Goal: Information Seeking & Learning: Learn about a topic

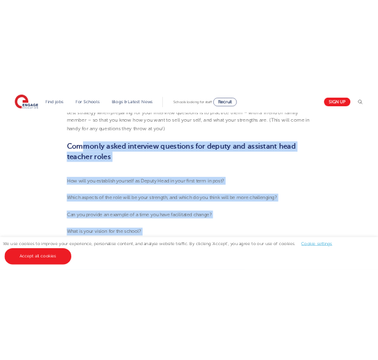
scroll to position [554, 0]
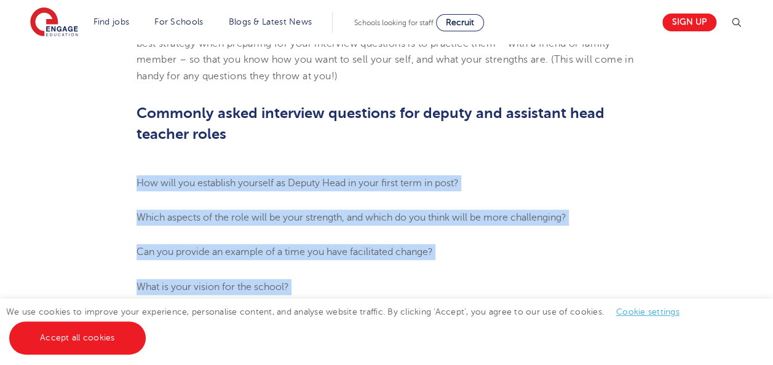
drag, startPoint x: 431, startPoint y: 203, endPoint x: 132, endPoint y: 205, distance: 298.9
drag, startPoint x: 132, startPoint y: 205, endPoint x: 138, endPoint y: 197, distance: 10.6
copy ol "How will you establish yourself as Deputy Head in your first term in post? Whic…"
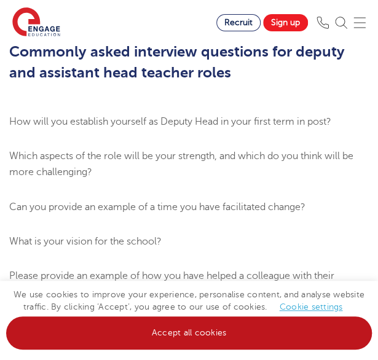
click at [250, 336] on link "Accept all cookies" at bounding box center [189, 333] width 366 height 33
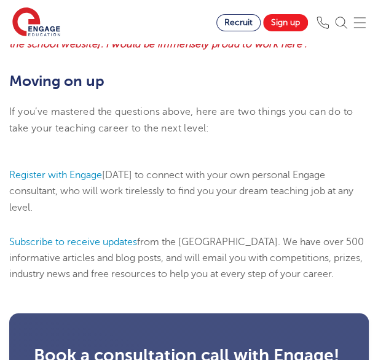
scroll to position [1845, 0]
